Goal: Transaction & Acquisition: Purchase product/service

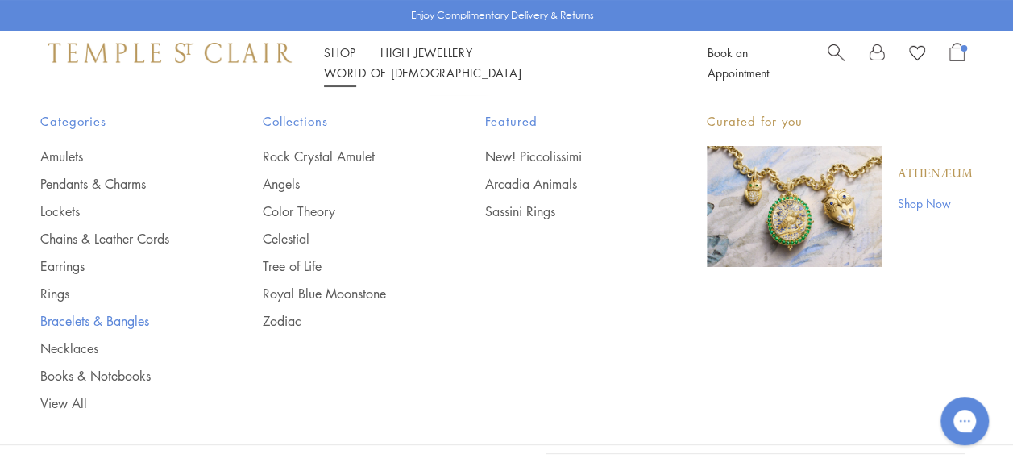
click at [58, 318] on link "Bracelets & Bangles" at bounding box center [119, 321] width 158 height 18
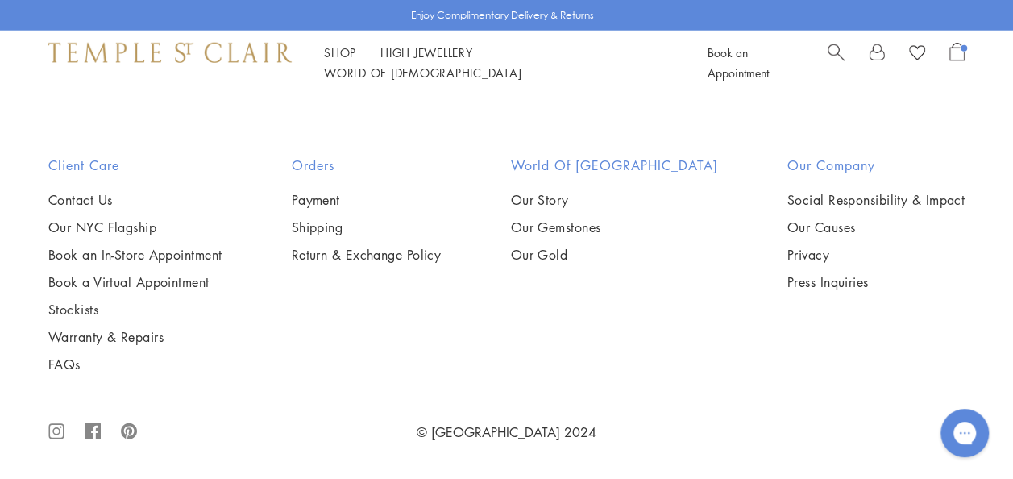
scroll to position [2707, 0]
click at [0, 0] on img at bounding box center [0, 0] width 0 height 0
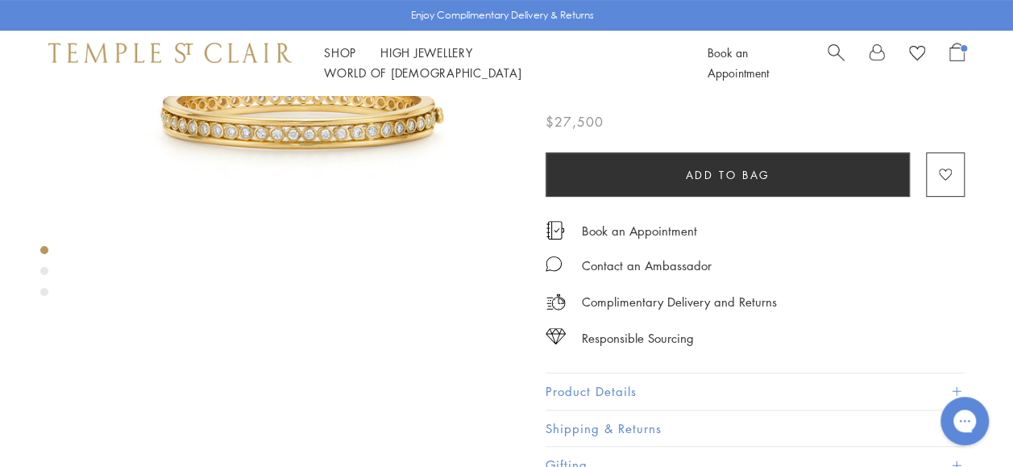
scroll to position [235, 0]
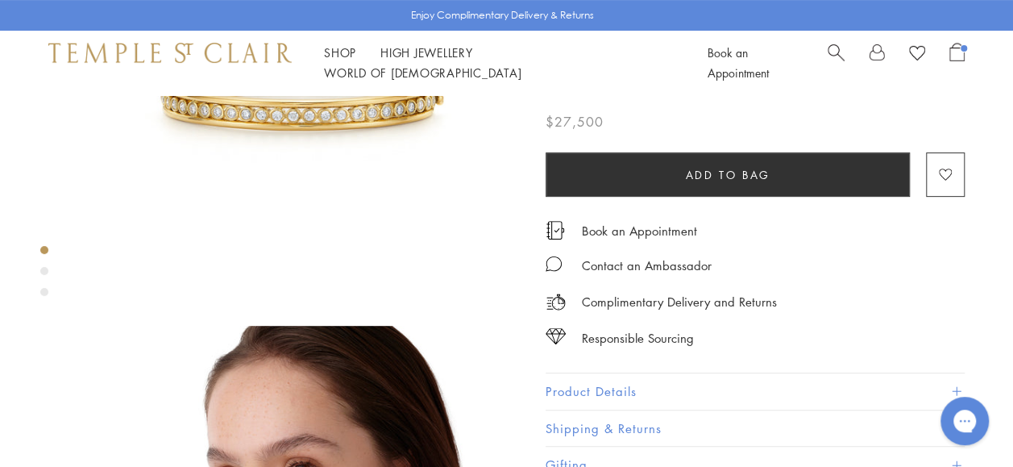
click at [807, 385] on button "Product Details" at bounding box center [755, 391] width 419 height 36
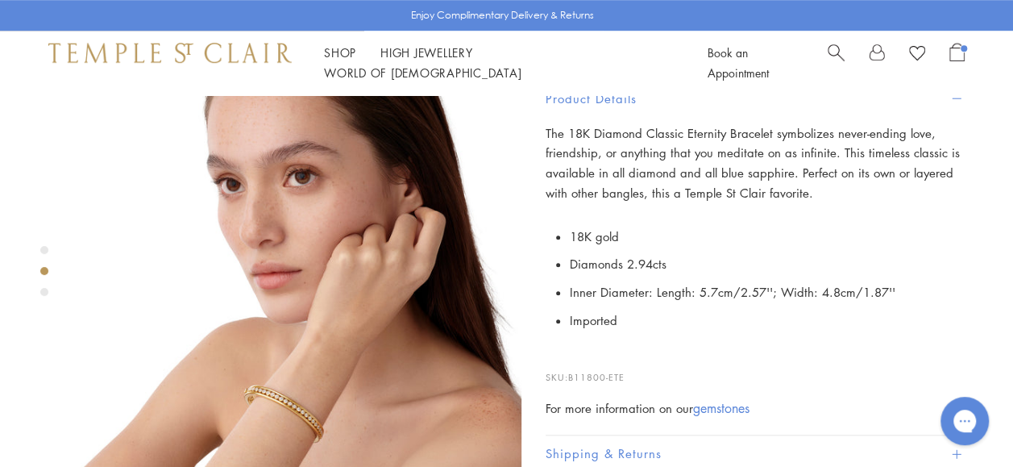
scroll to position [538, 0]
